Goal: Find specific page/section: Find specific page/section

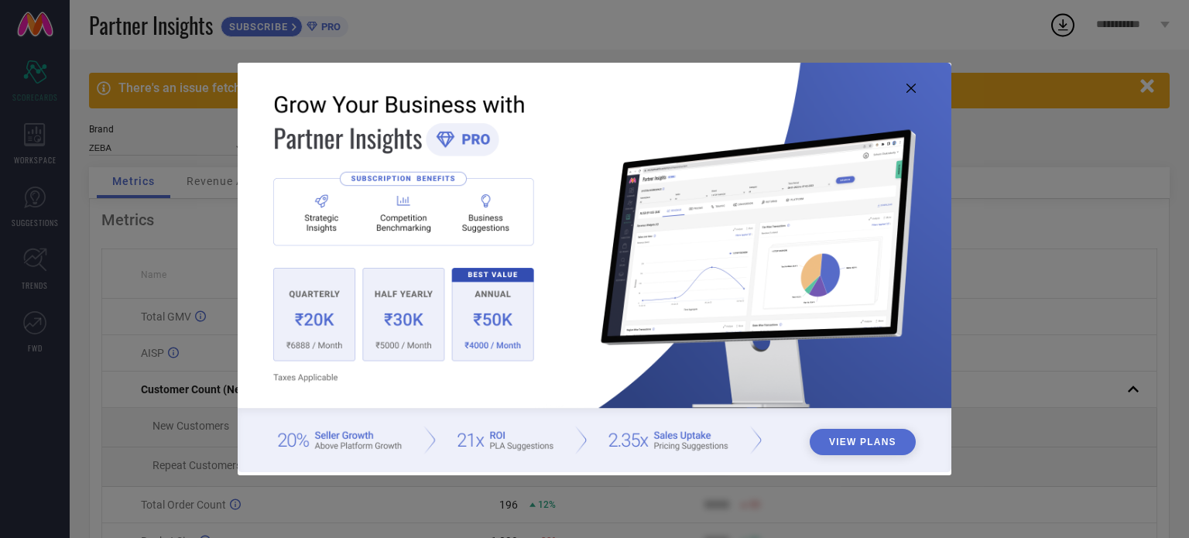
click at [912, 87] on icon at bounding box center [910, 88] width 9 height 9
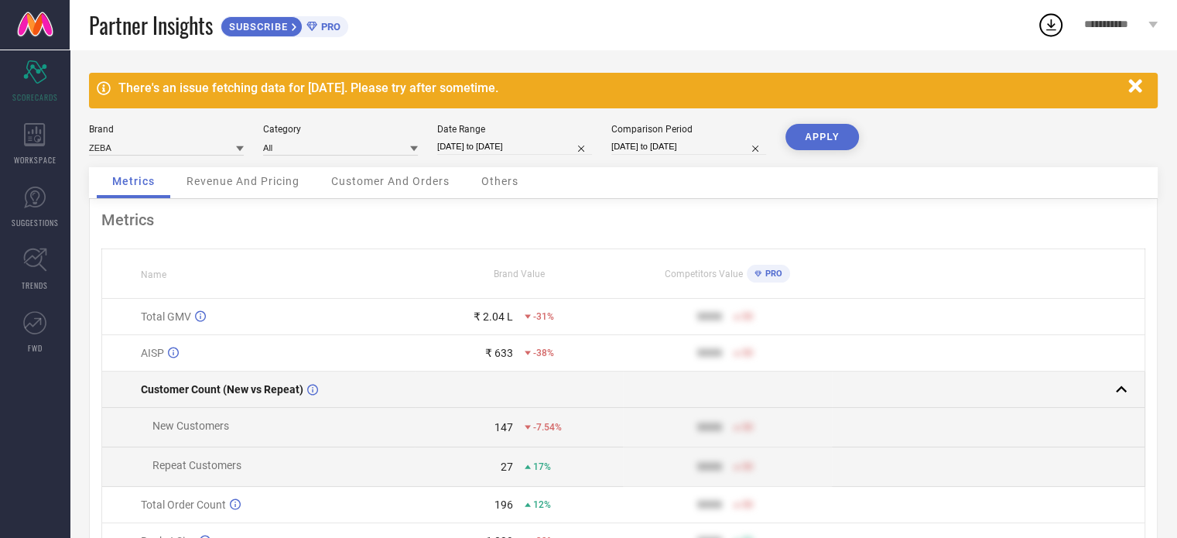
scroll to position [163, 0]
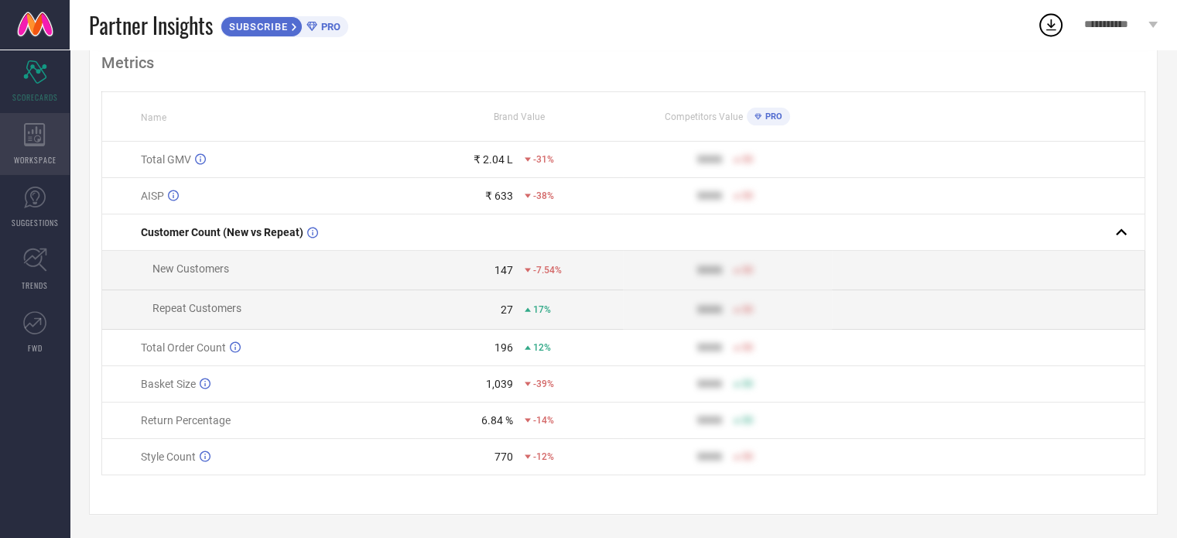
click at [29, 157] on span "WORKSPACE" at bounding box center [35, 160] width 43 height 12
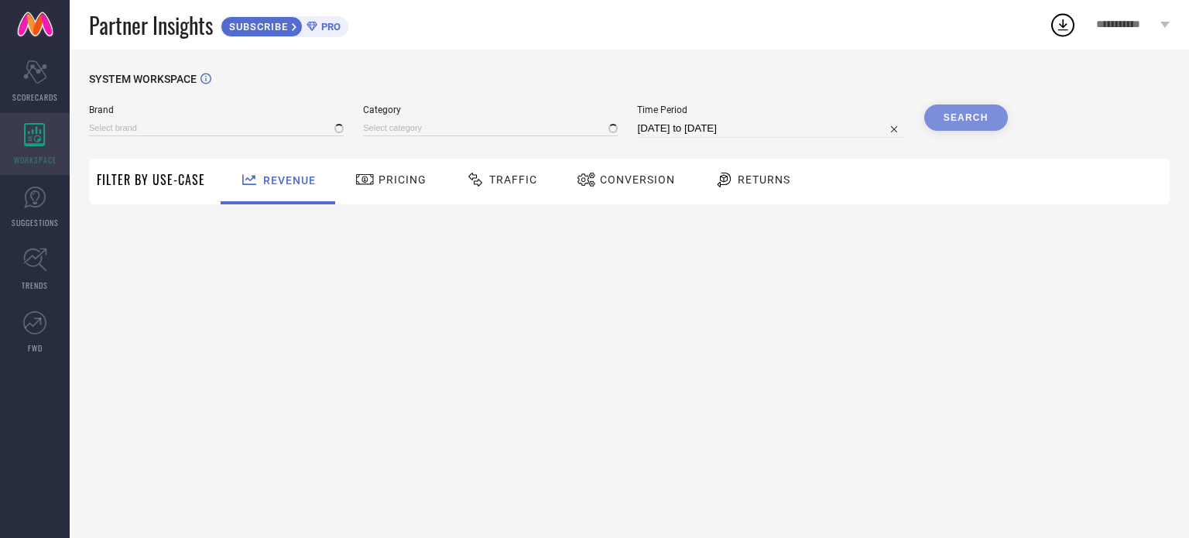
type input "ZEBA"
type input "All"
